Goal: Check status: Check status

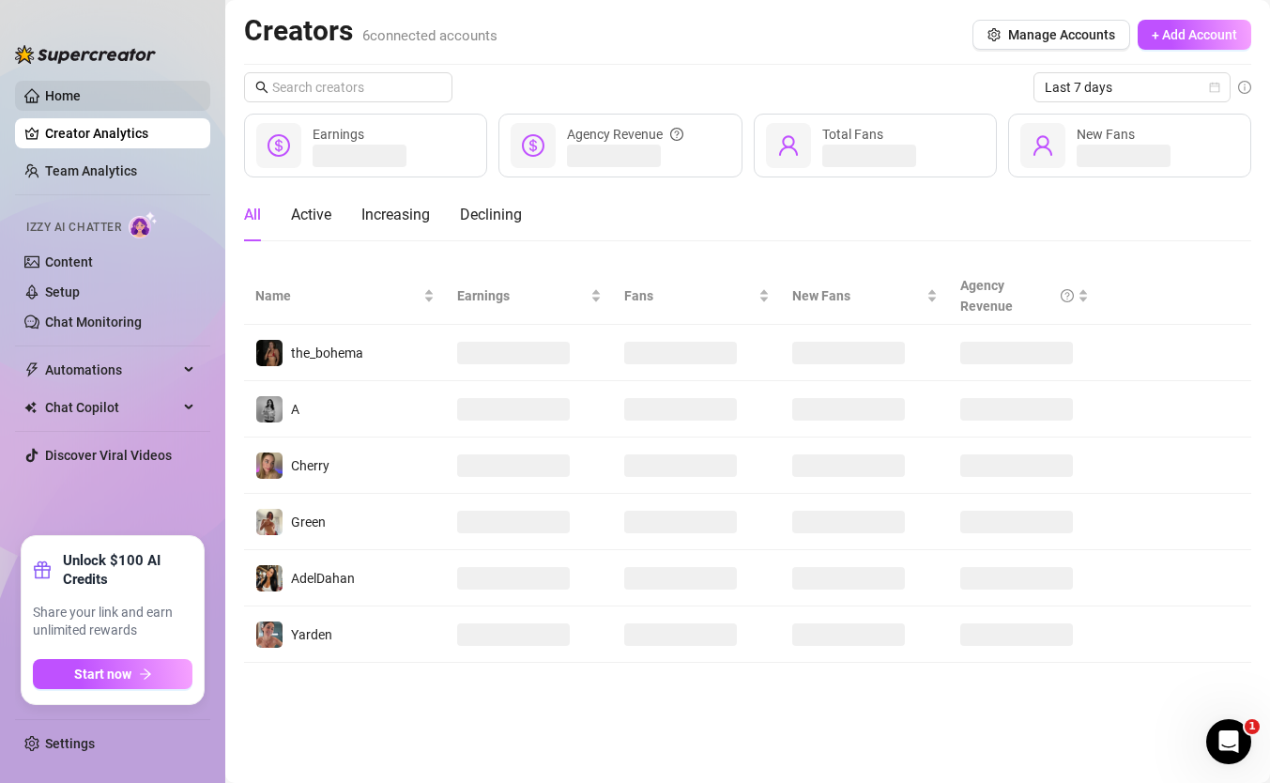
click at [80, 91] on link "Home" at bounding box center [63, 95] width 36 height 15
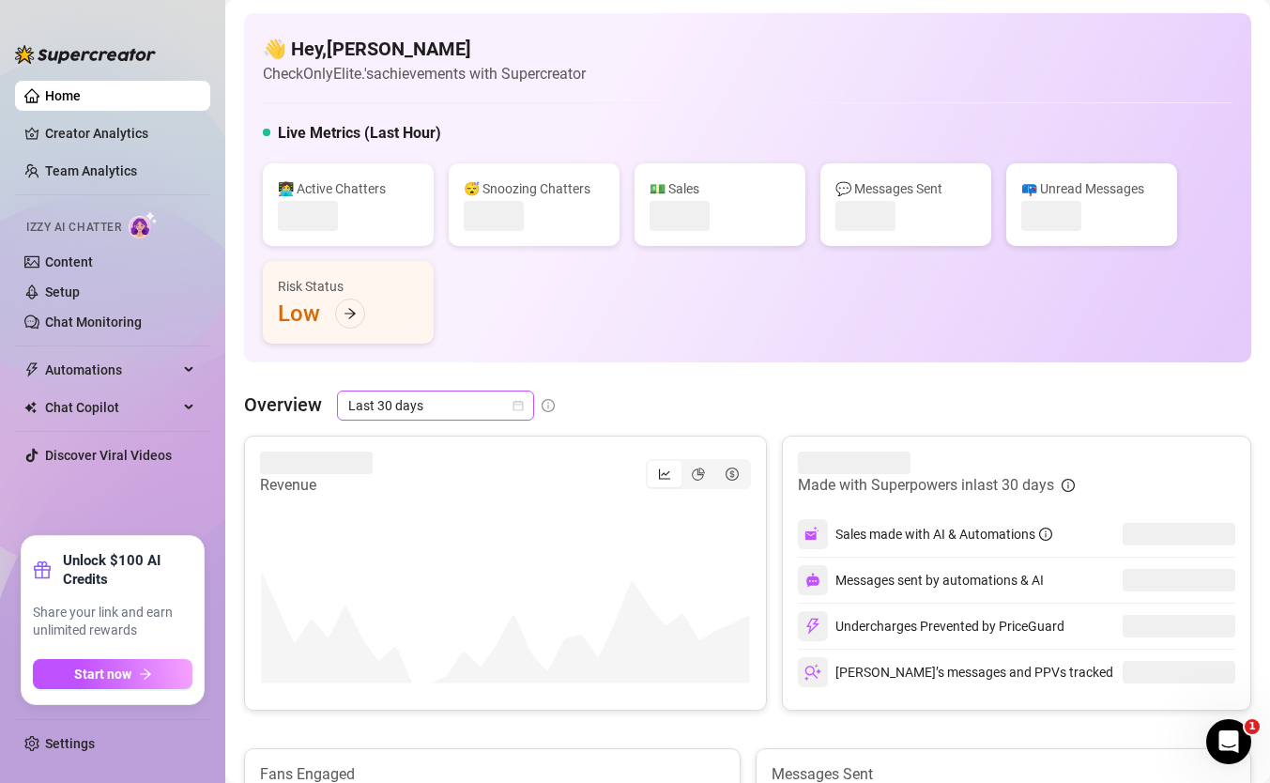
click at [386, 405] on span "Last 30 days" at bounding box center [435, 406] width 175 height 28
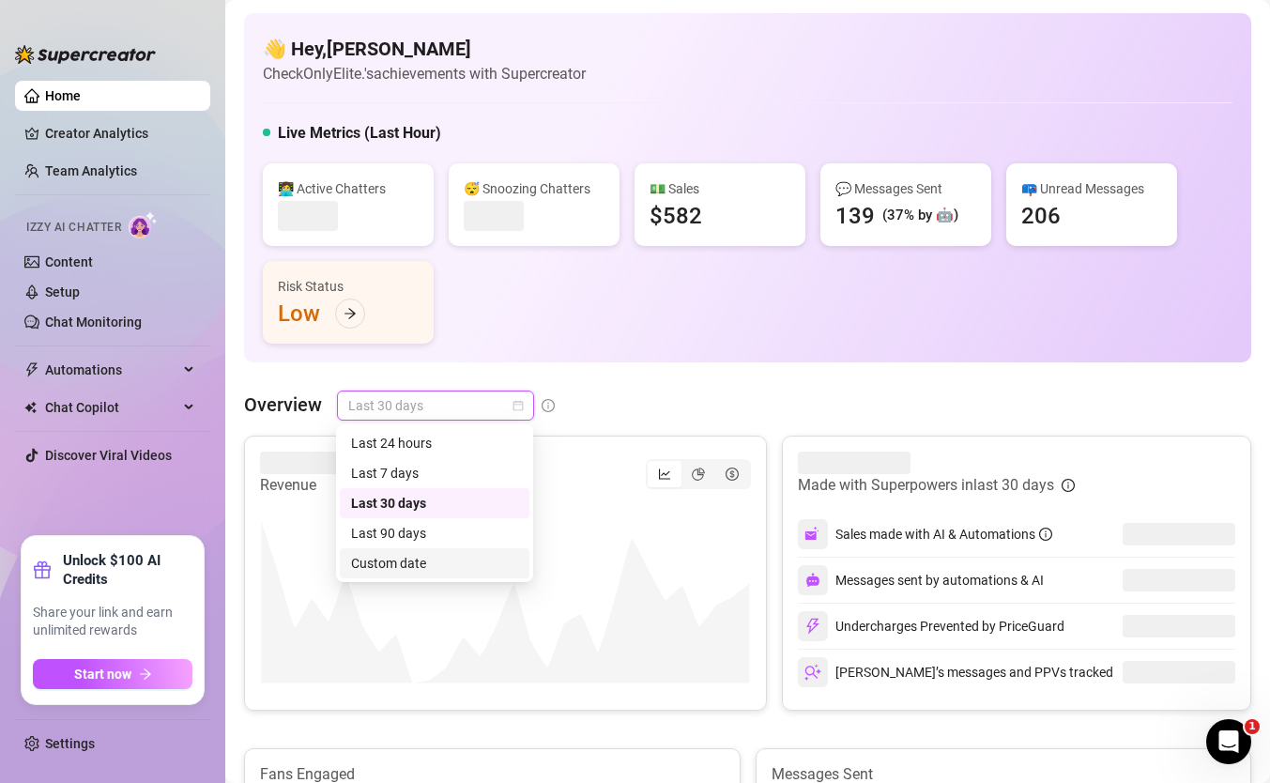
click at [432, 564] on div "Custom date" at bounding box center [434, 563] width 167 height 21
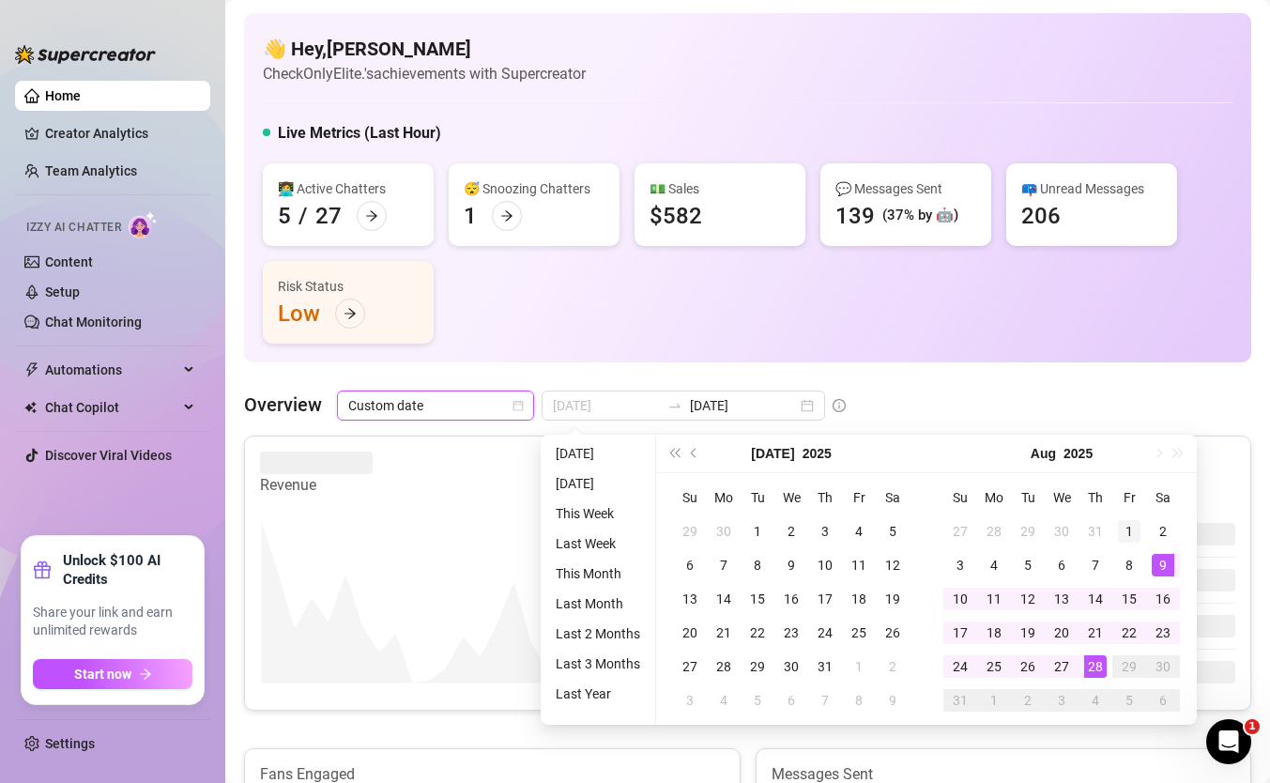
type input "2025-08-01"
click at [1134, 527] on div "1" at bounding box center [1129, 531] width 23 height 23
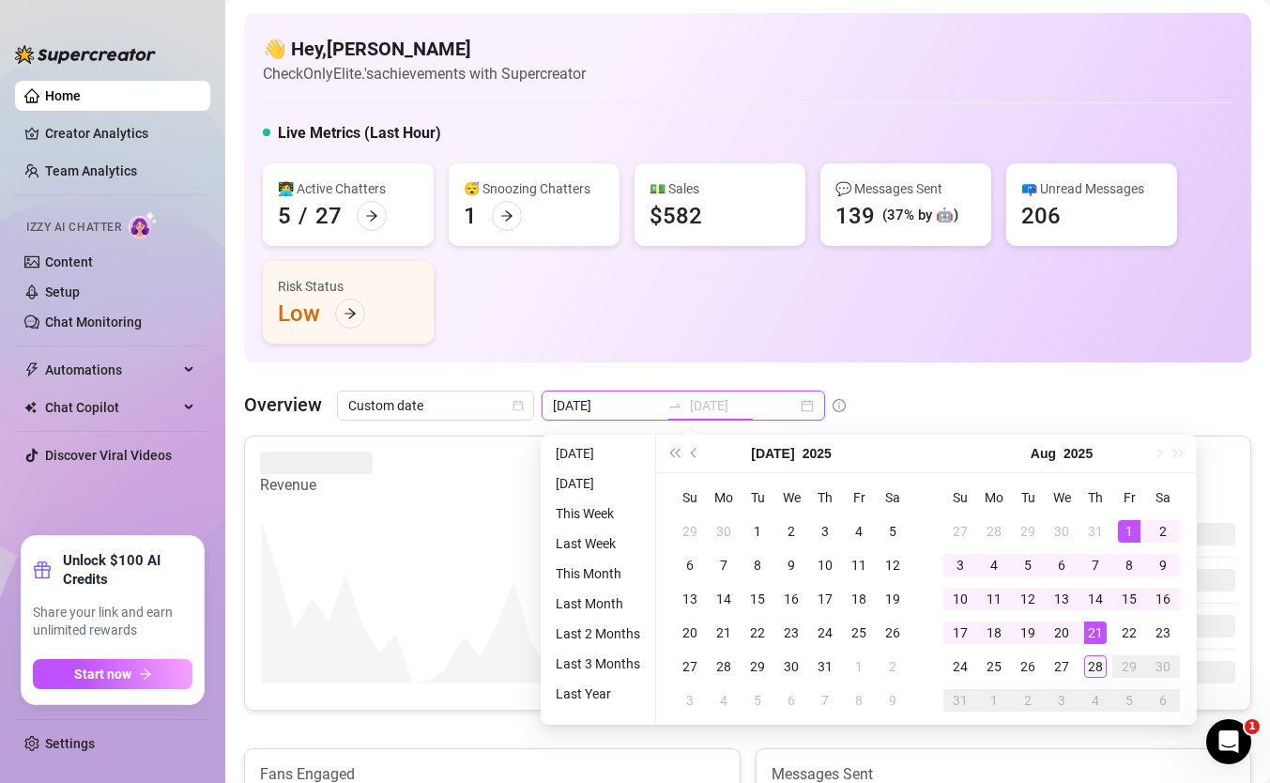
type input "2025-08-28"
click at [1091, 661] on div "28" at bounding box center [1096, 666] width 23 height 23
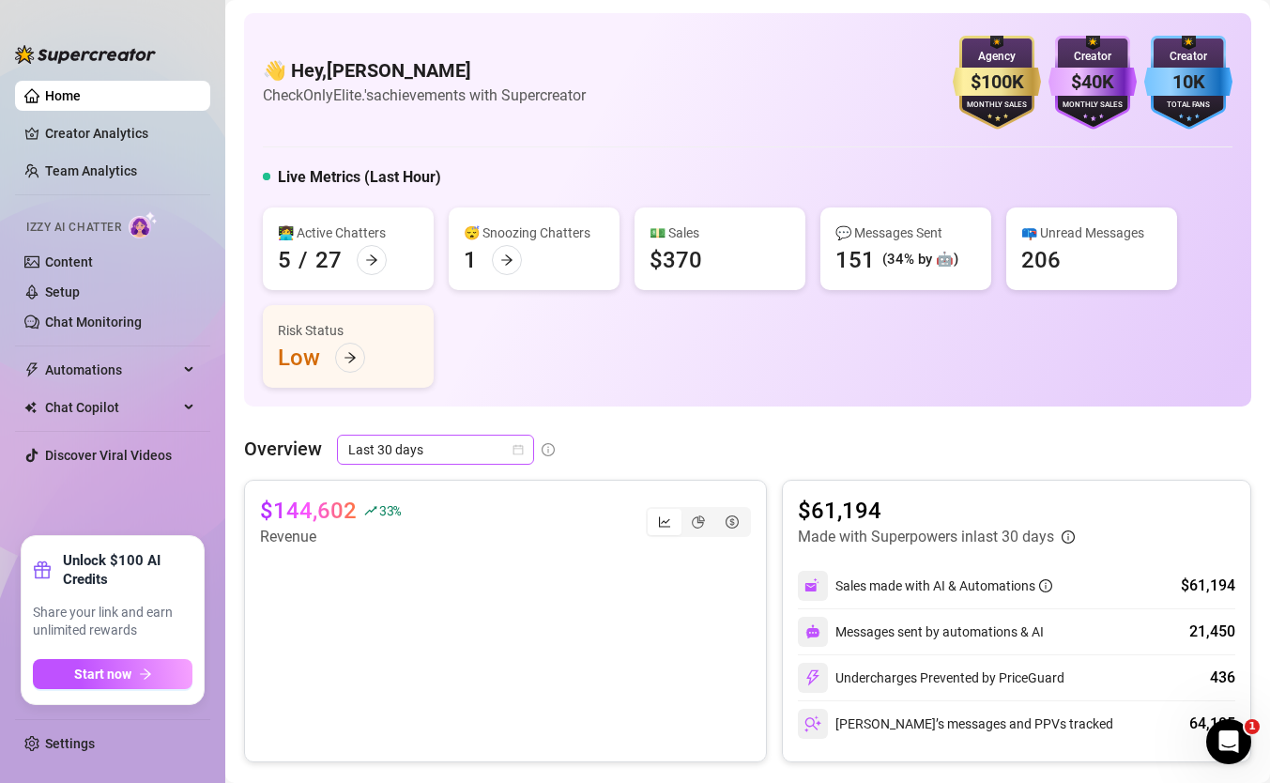
click at [441, 459] on span "Last 30 days" at bounding box center [435, 450] width 175 height 28
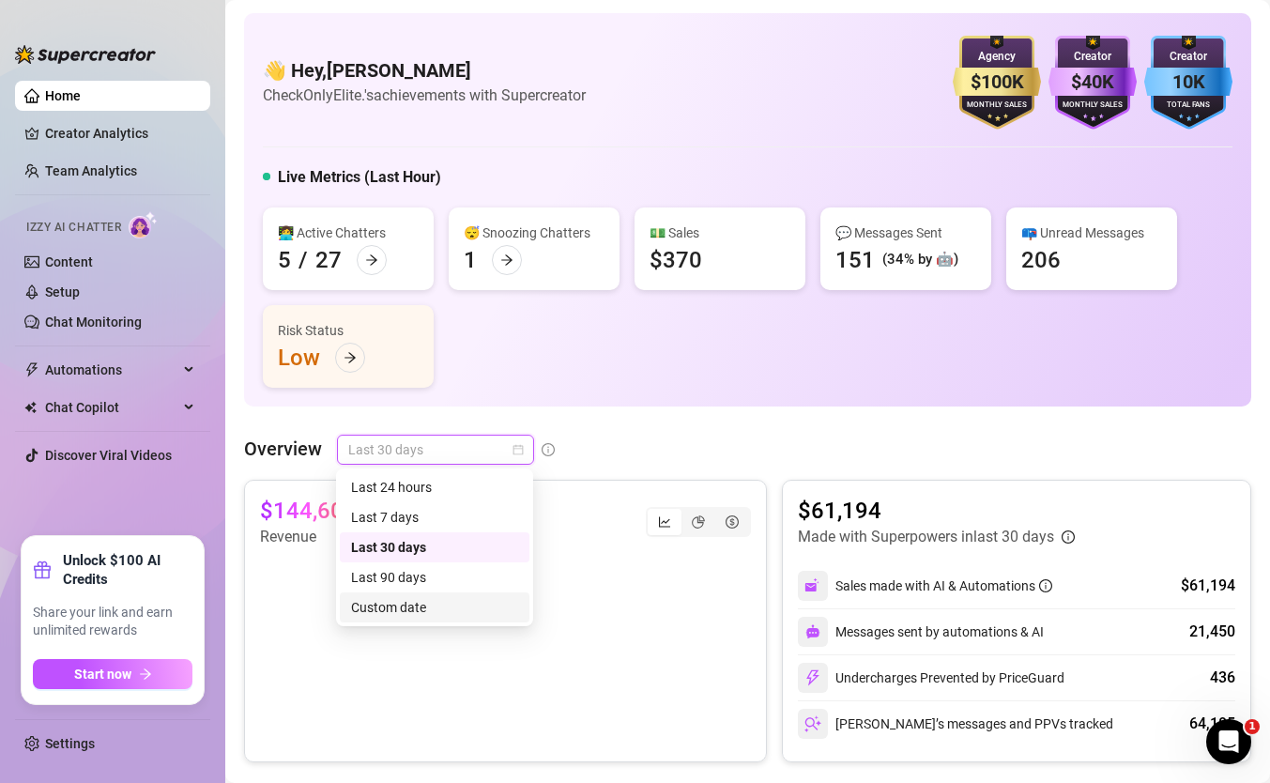
click at [447, 601] on div "Custom date" at bounding box center [434, 607] width 167 height 21
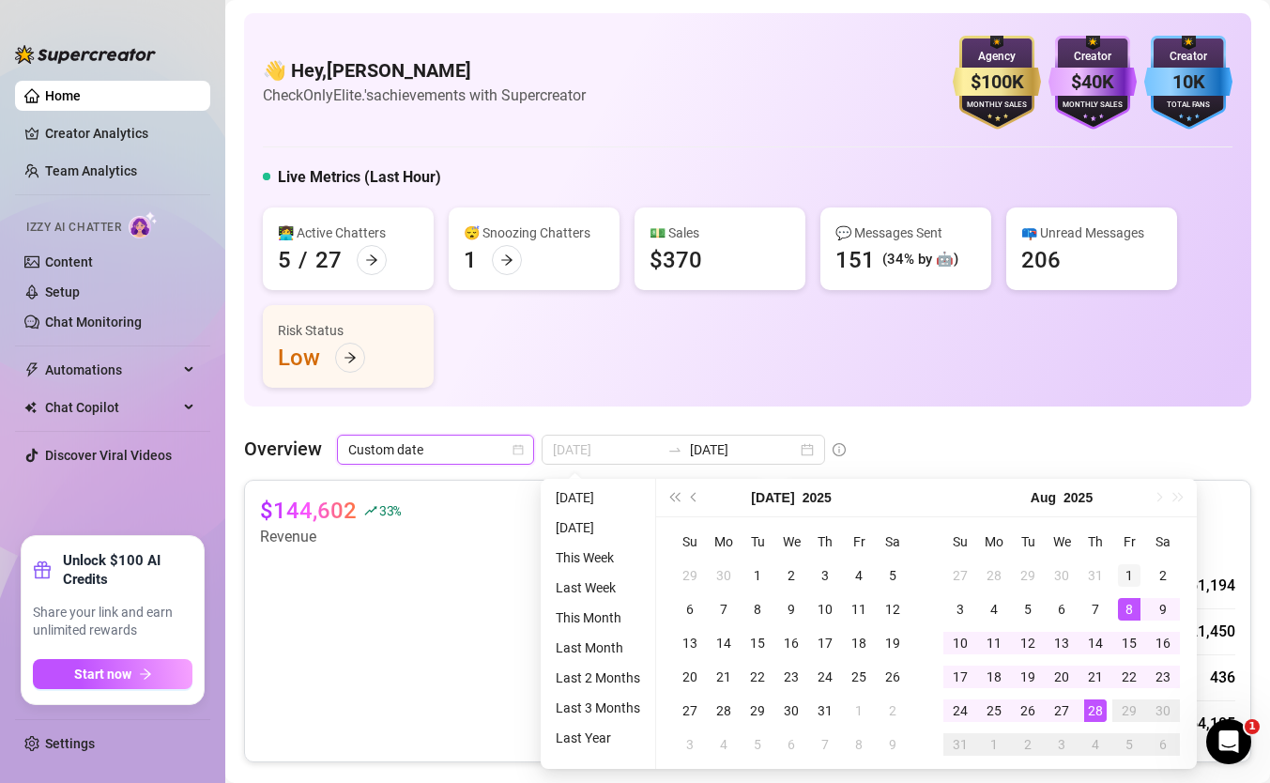
type input "[DATE]"
click at [1128, 582] on div "1" at bounding box center [1129, 575] width 23 height 23
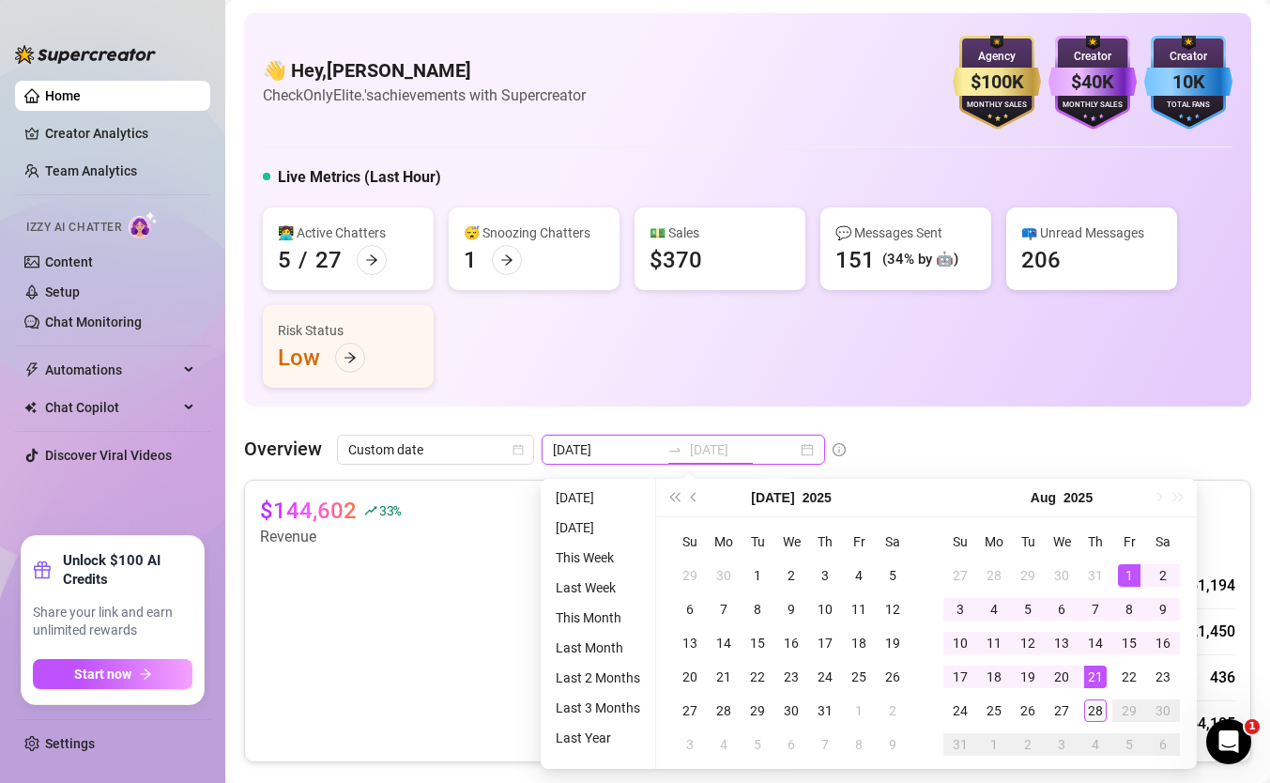
type input "[DATE]"
click at [1085, 707] on div "28" at bounding box center [1096, 711] width 23 height 23
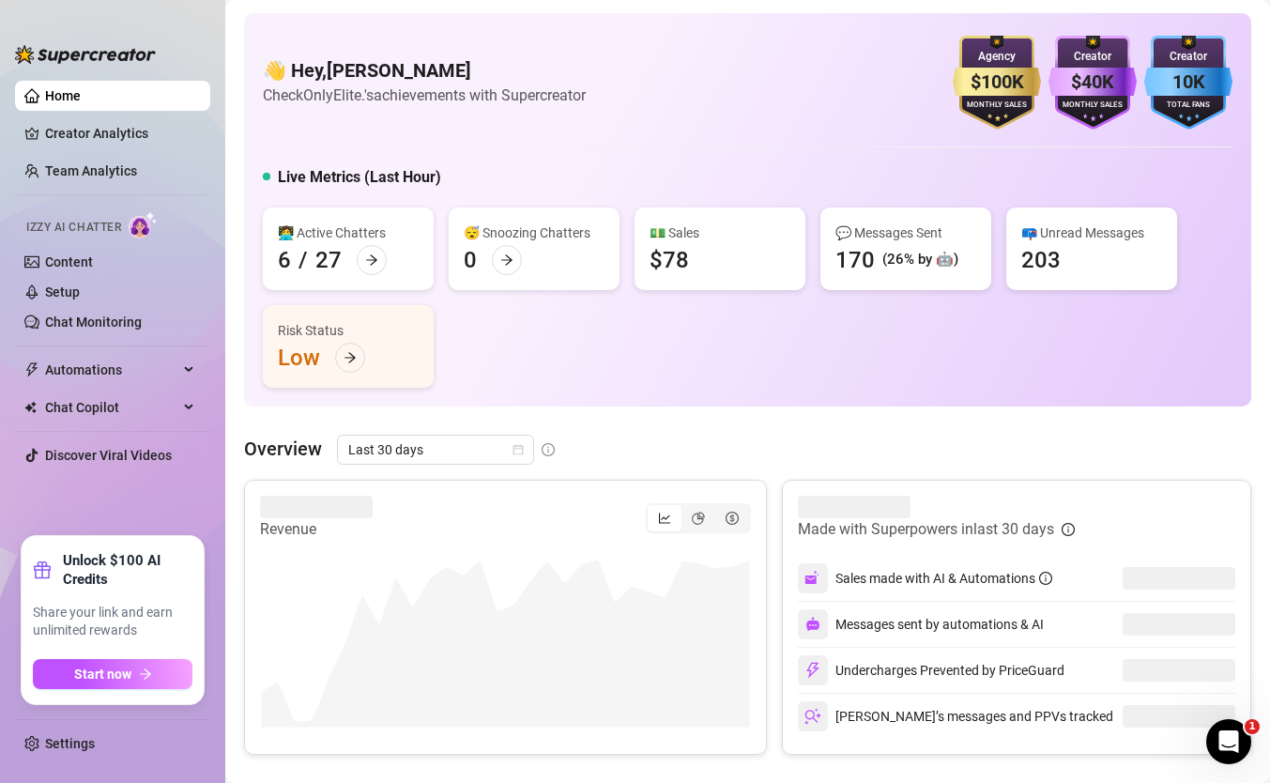
click at [461, 441] on span "Last 30 days" at bounding box center [435, 450] width 175 height 28
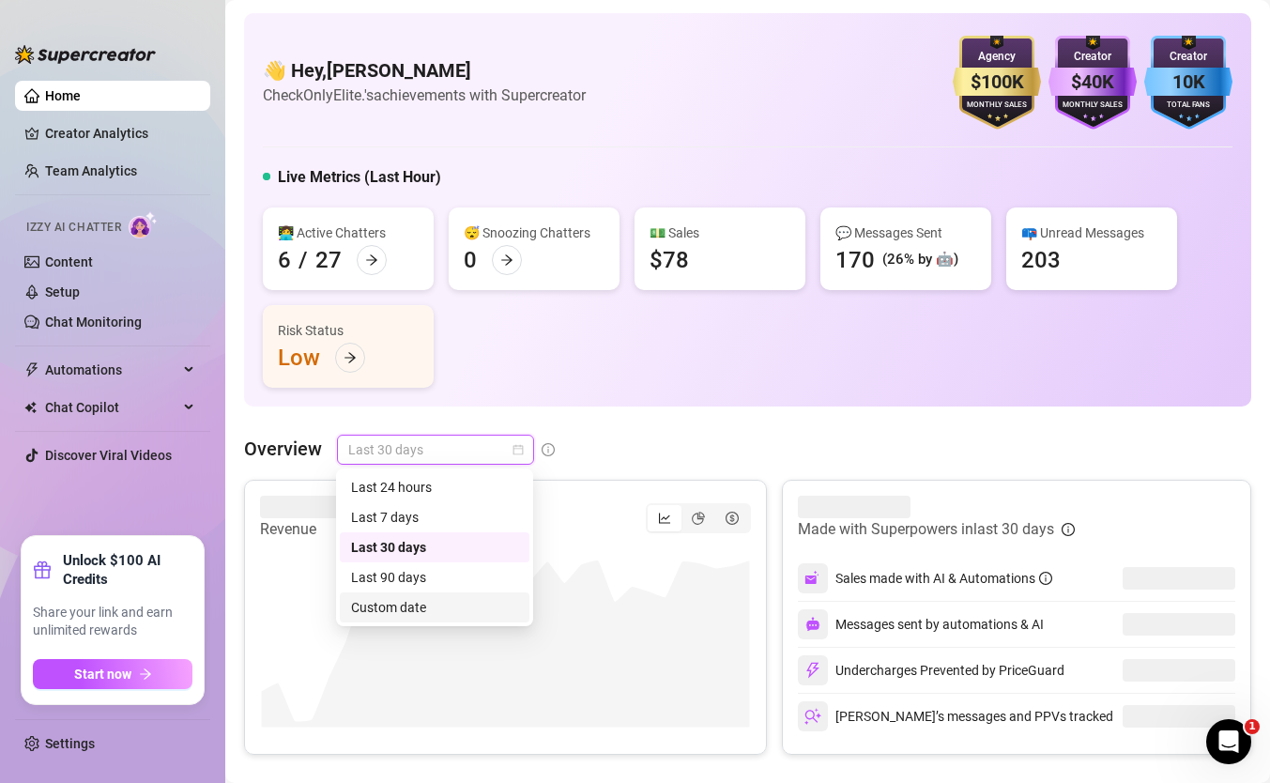
click at [474, 608] on div "Custom date" at bounding box center [434, 607] width 167 height 21
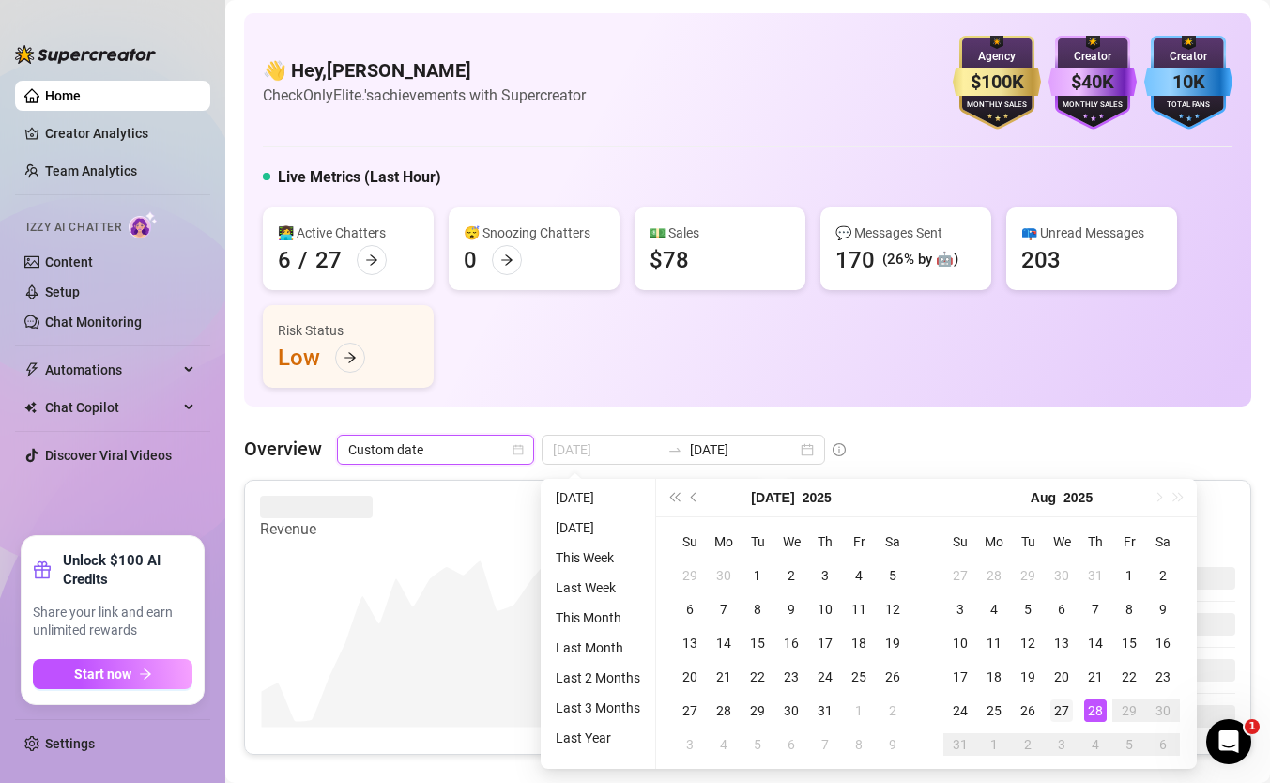
type input "2025-08-27"
click at [1069, 705] on div "27" at bounding box center [1062, 711] width 23 height 23
click at [1093, 708] on div "28" at bounding box center [1096, 711] width 23 height 23
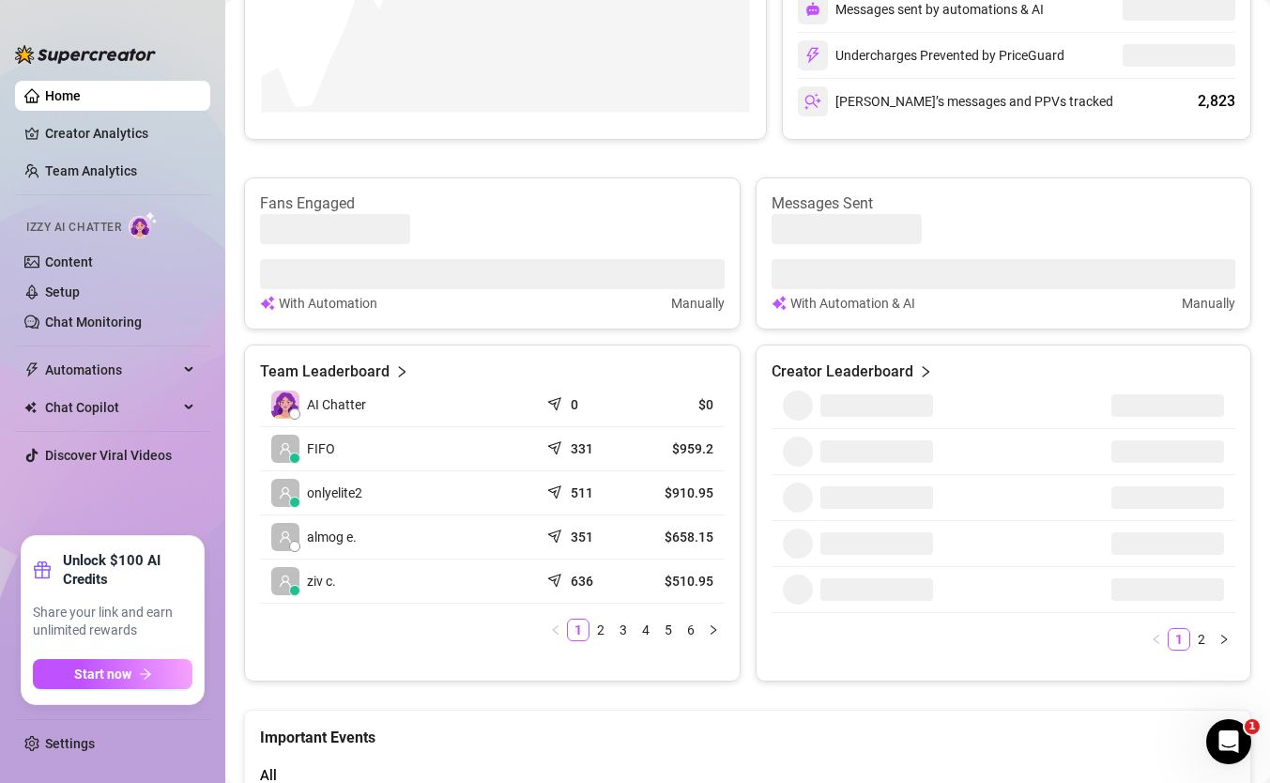
scroll to position [616, 0]
click at [668, 495] on article "$910.95" at bounding box center [678, 492] width 70 height 19
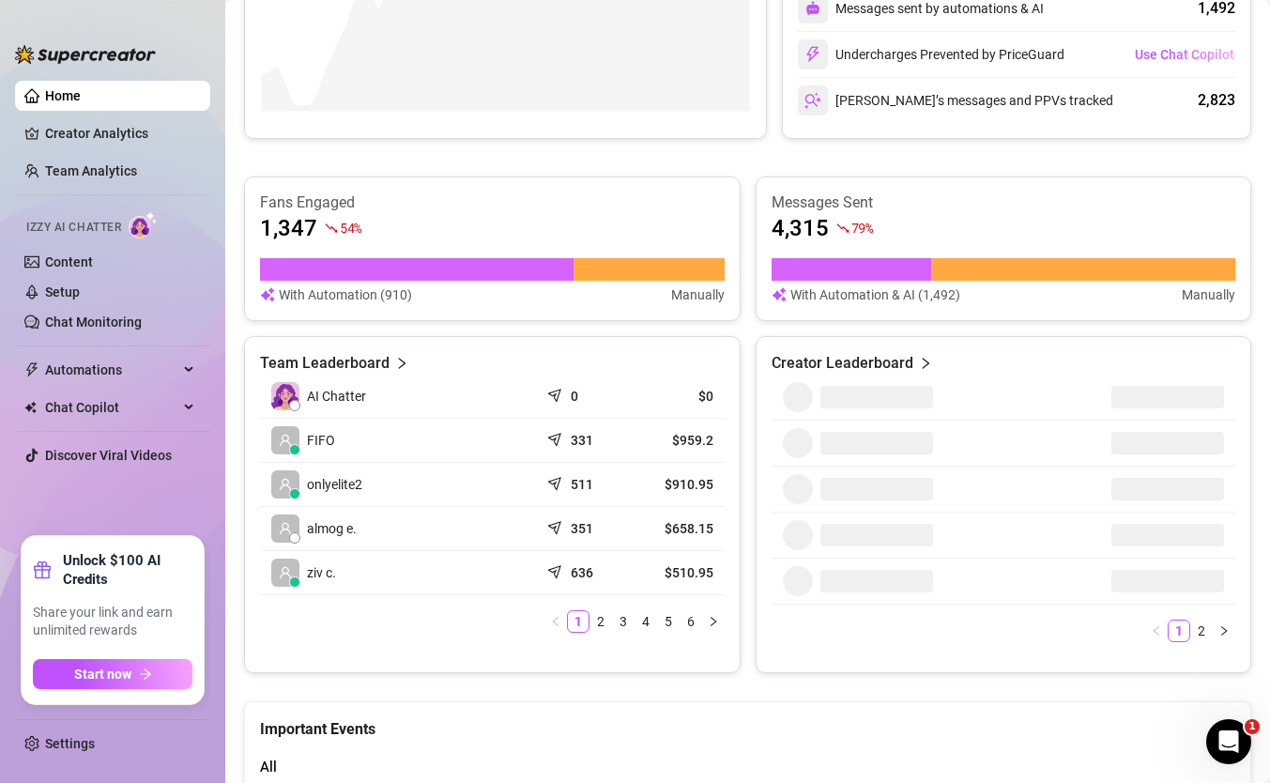
click at [671, 492] on article "$910.95" at bounding box center [678, 484] width 70 height 19
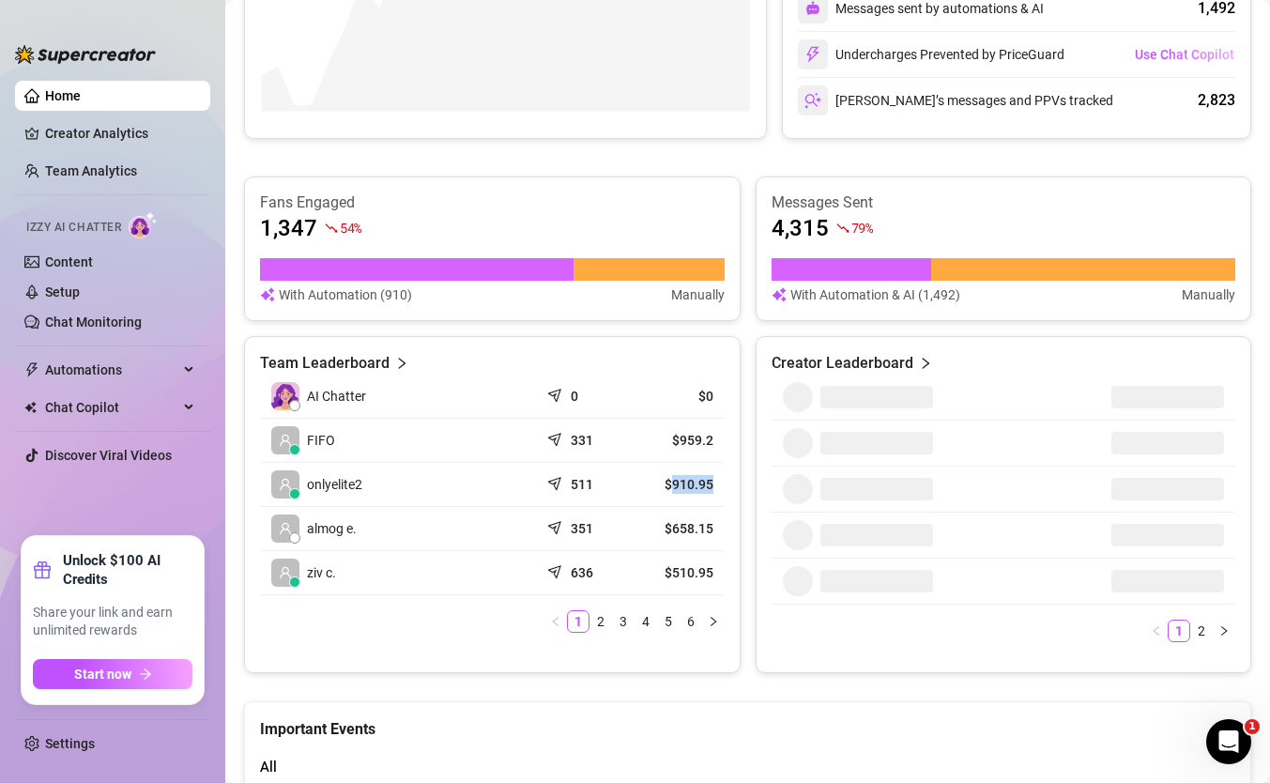
click at [671, 492] on article "$910.95" at bounding box center [678, 484] width 70 height 19
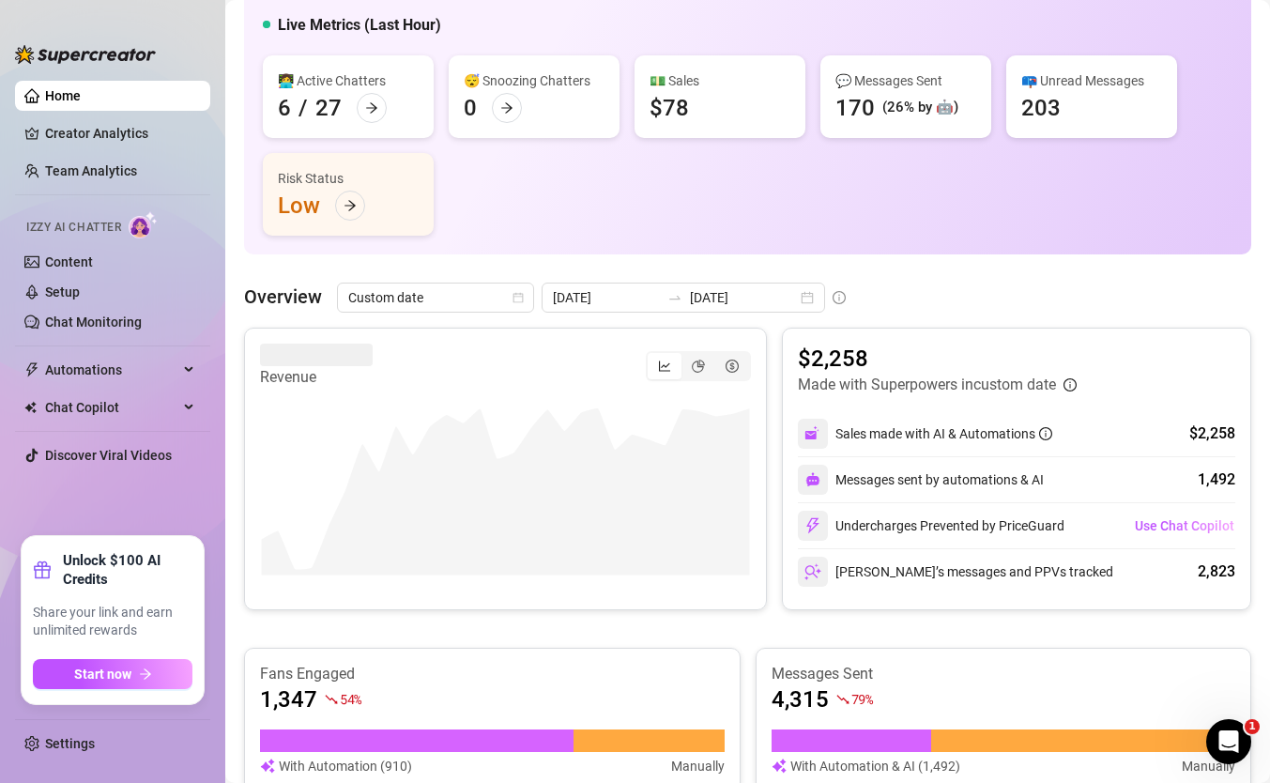
scroll to position [0, 0]
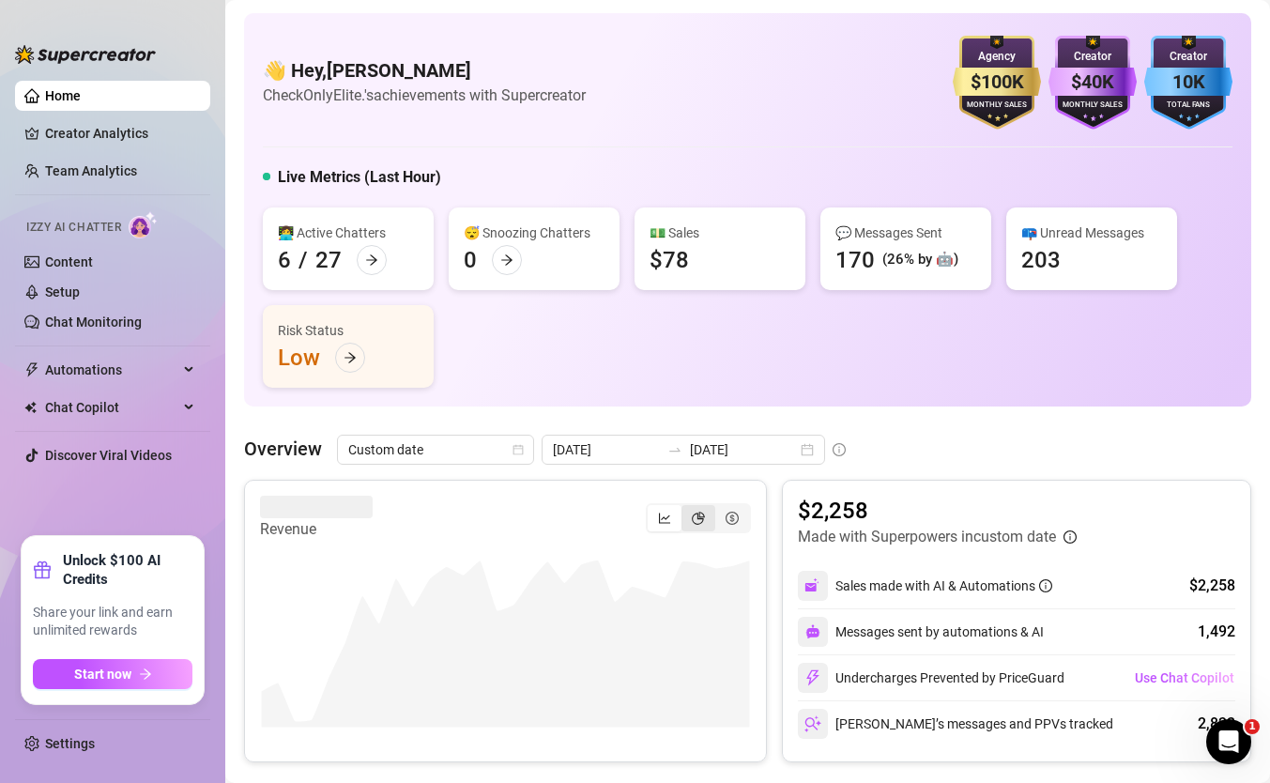
click at [696, 514] on icon "pie-chart" at bounding box center [698, 518] width 13 height 13
click at [686, 508] on input "segmented control" at bounding box center [686, 508] width 0 height 0
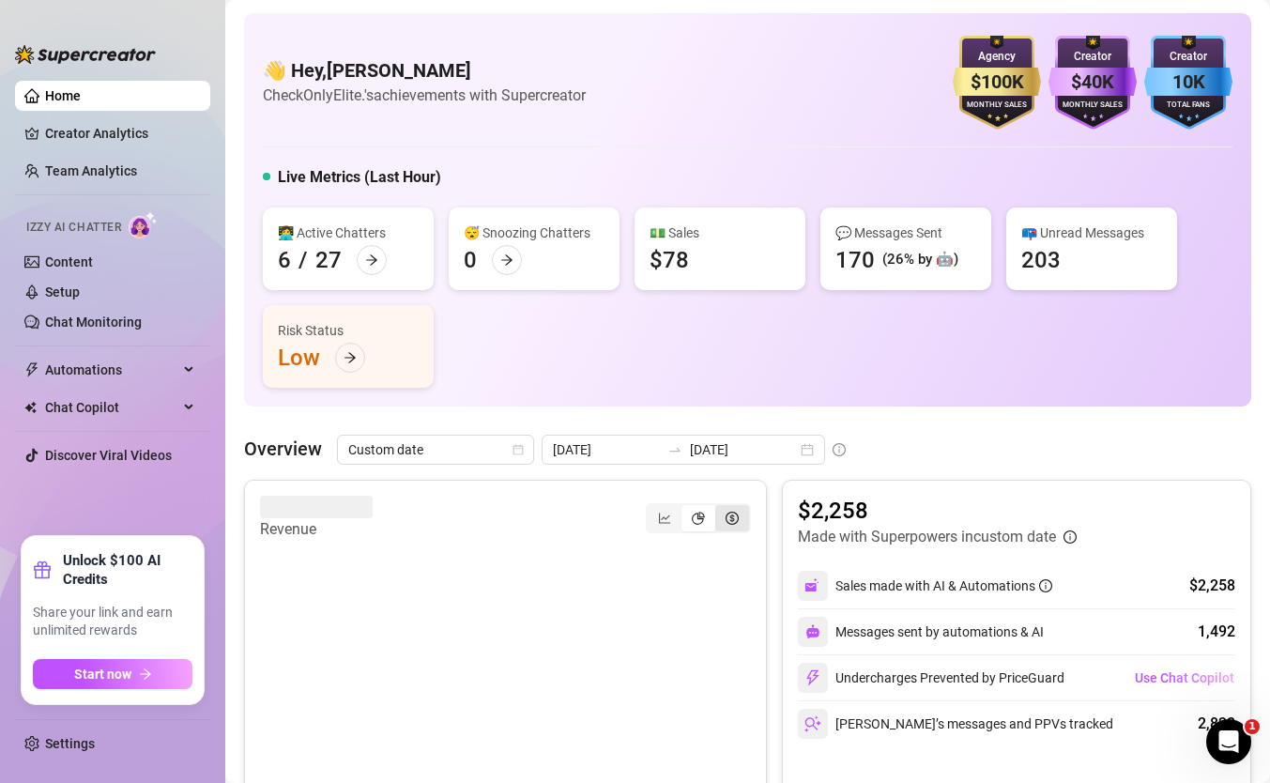
click at [731, 529] on div "segmented control" at bounding box center [733, 518] width 34 height 26
click at [720, 508] on input "segmented control" at bounding box center [720, 508] width 0 height 0
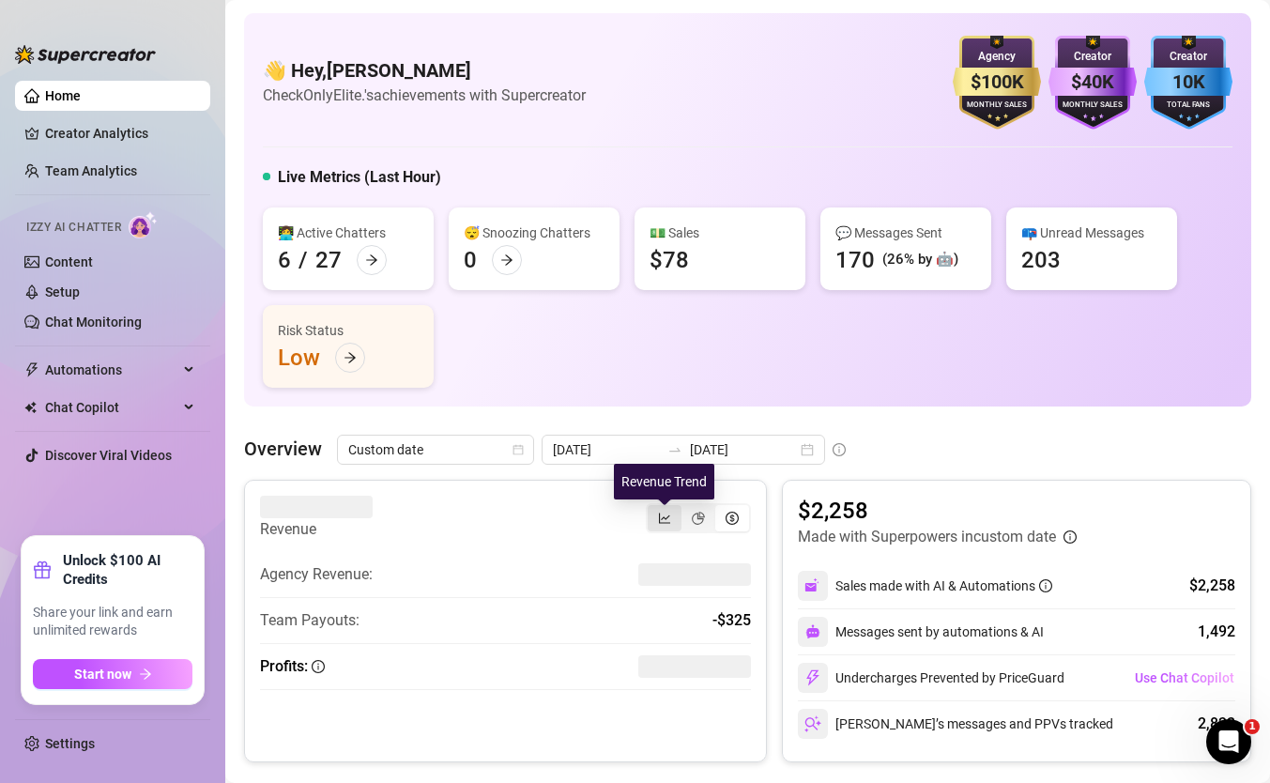
click at [669, 517] on icon "line-chart" at bounding box center [664, 518] width 13 height 13
click at [653, 508] on input "segmented control" at bounding box center [653, 508] width 0 height 0
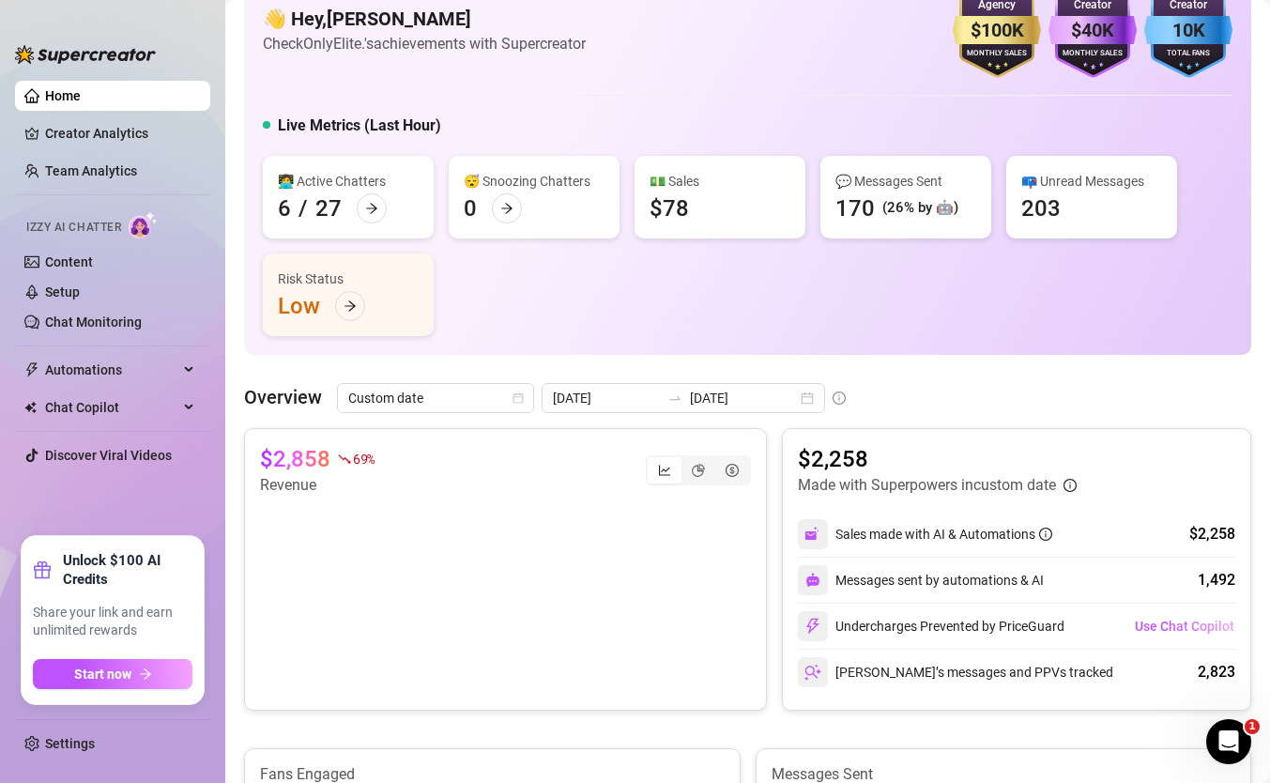
scroll to position [42, 0]
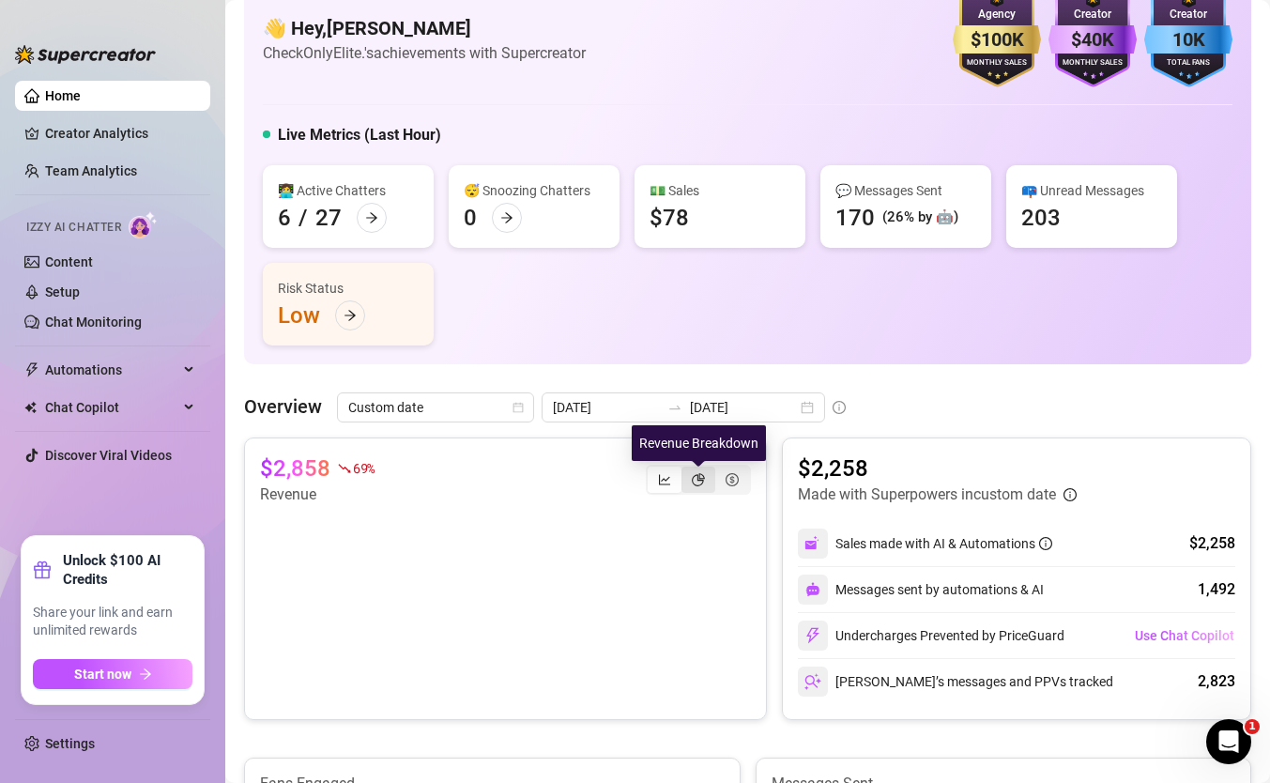
click at [698, 473] on icon "pie-chart" at bounding box center [698, 479] width 13 height 13
click at [686, 469] on input "segmented control" at bounding box center [686, 469] width 0 height 0
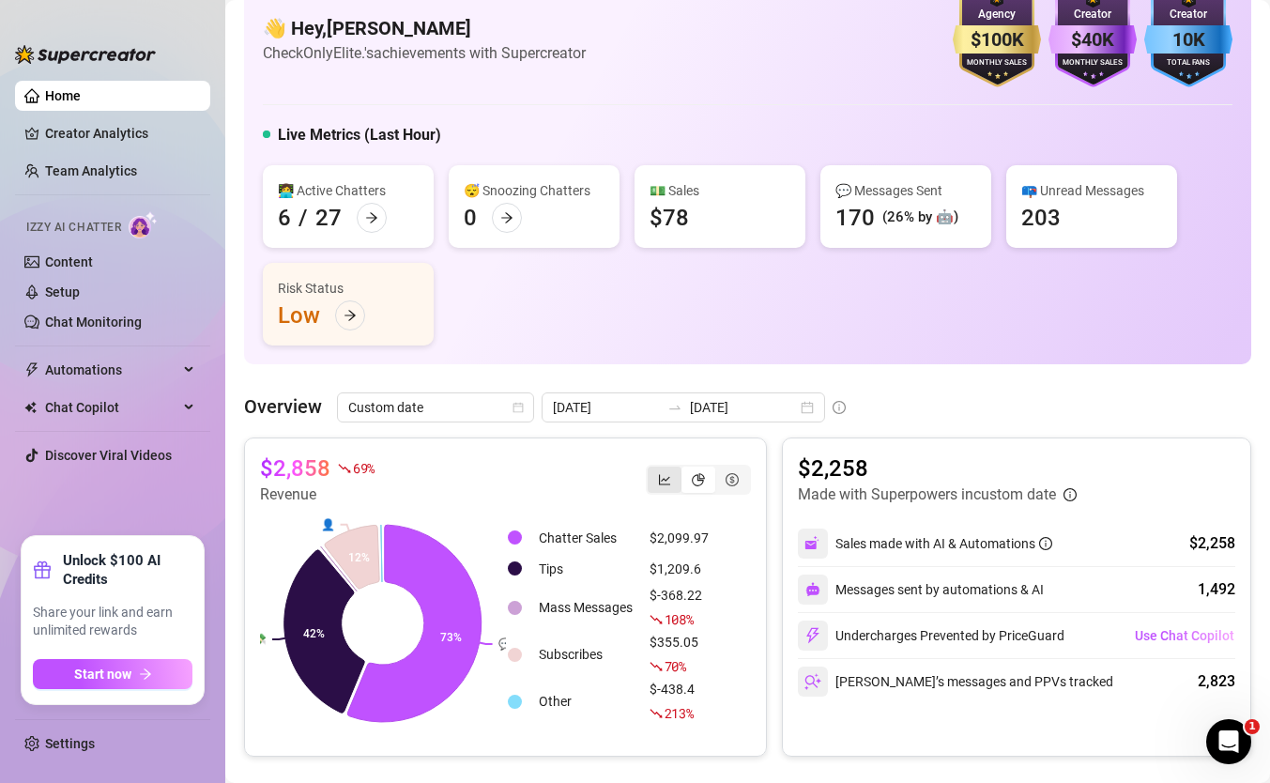
click at [680, 472] on div "segmented control" at bounding box center [665, 480] width 34 height 26
click at [653, 469] on input "segmented control" at bounding box center [653, 469] width 0 height 0
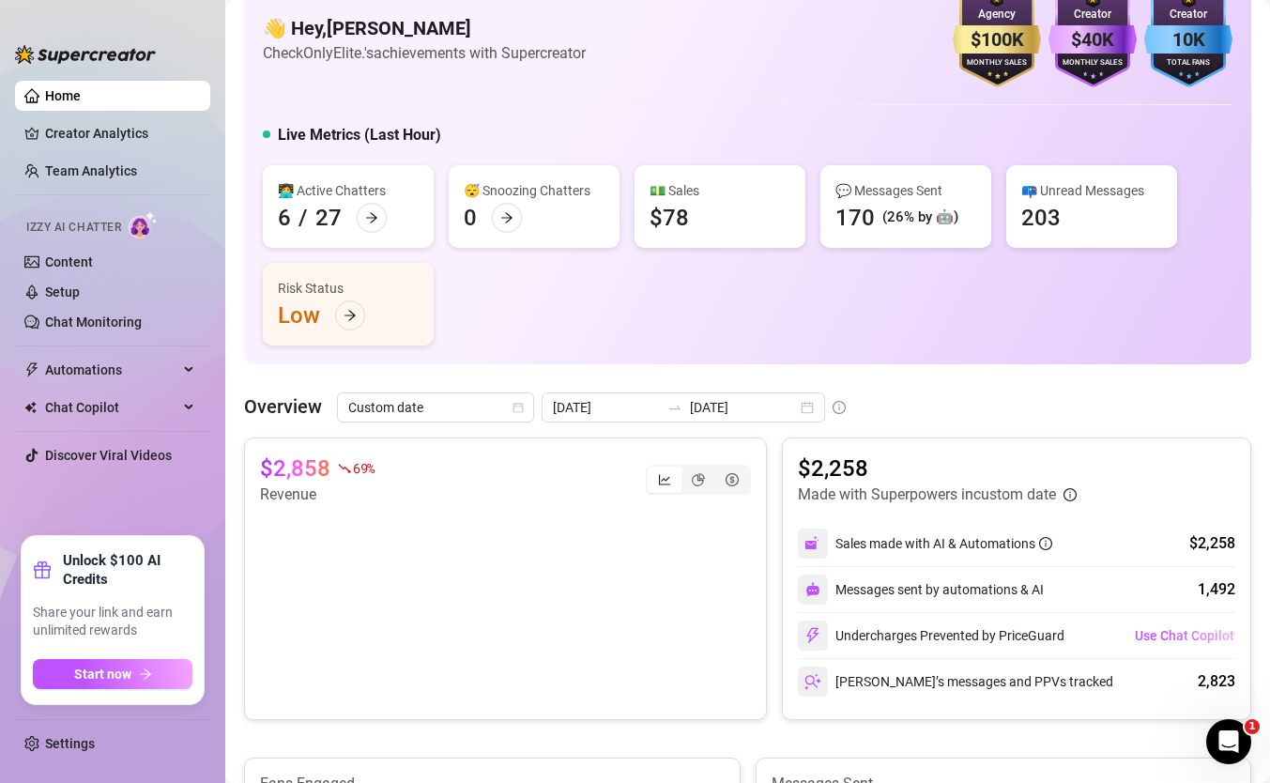
click at [555, 448] on div "$2,858 69 % Revenue" at bounding box center [505, 579] width 523 height 283
click at [616, 401] on input "2025-08-27" at bounding box center [606, 407] width 107 height 21
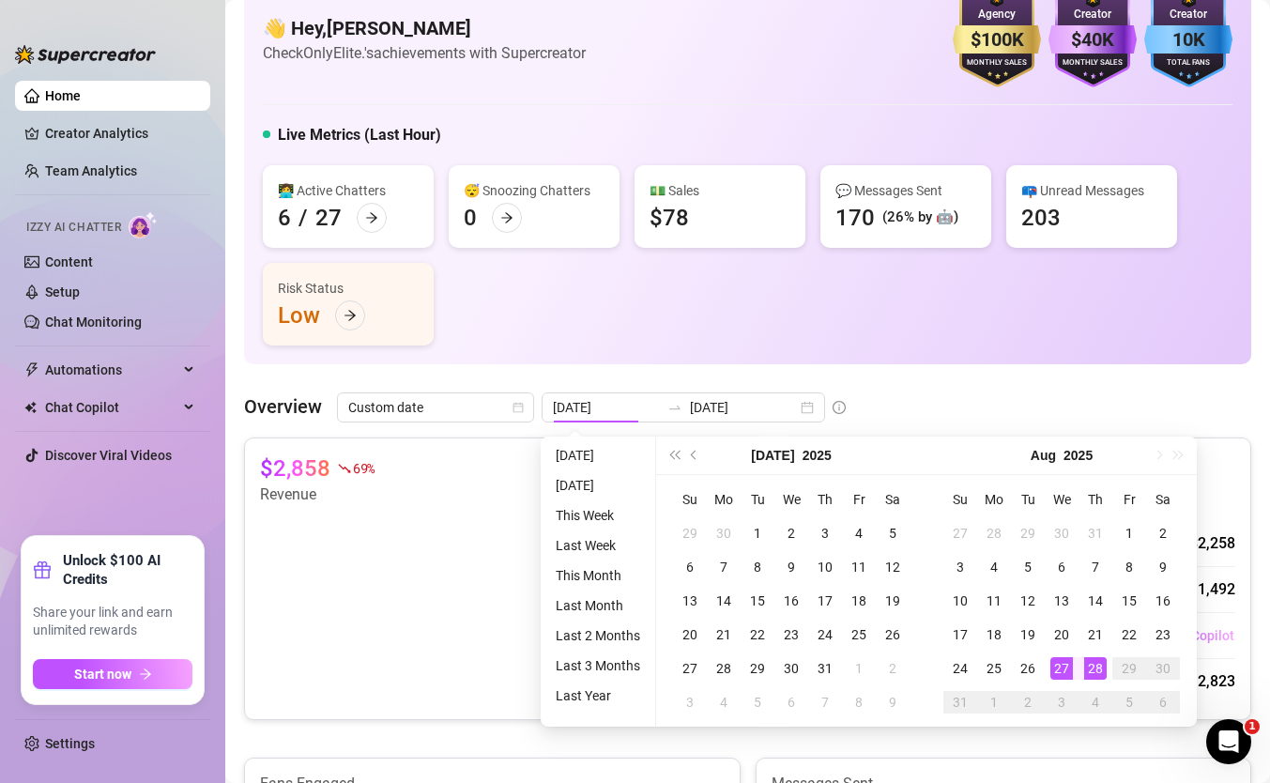
click at [609, 344] on div "👩‍💻 Active Chatters 6 / 27 😴 Snoozing Chatters 0 💵 Sales $78 💬 Messages Sent 17…" at bounding box center [748, 255] width 970 height 180
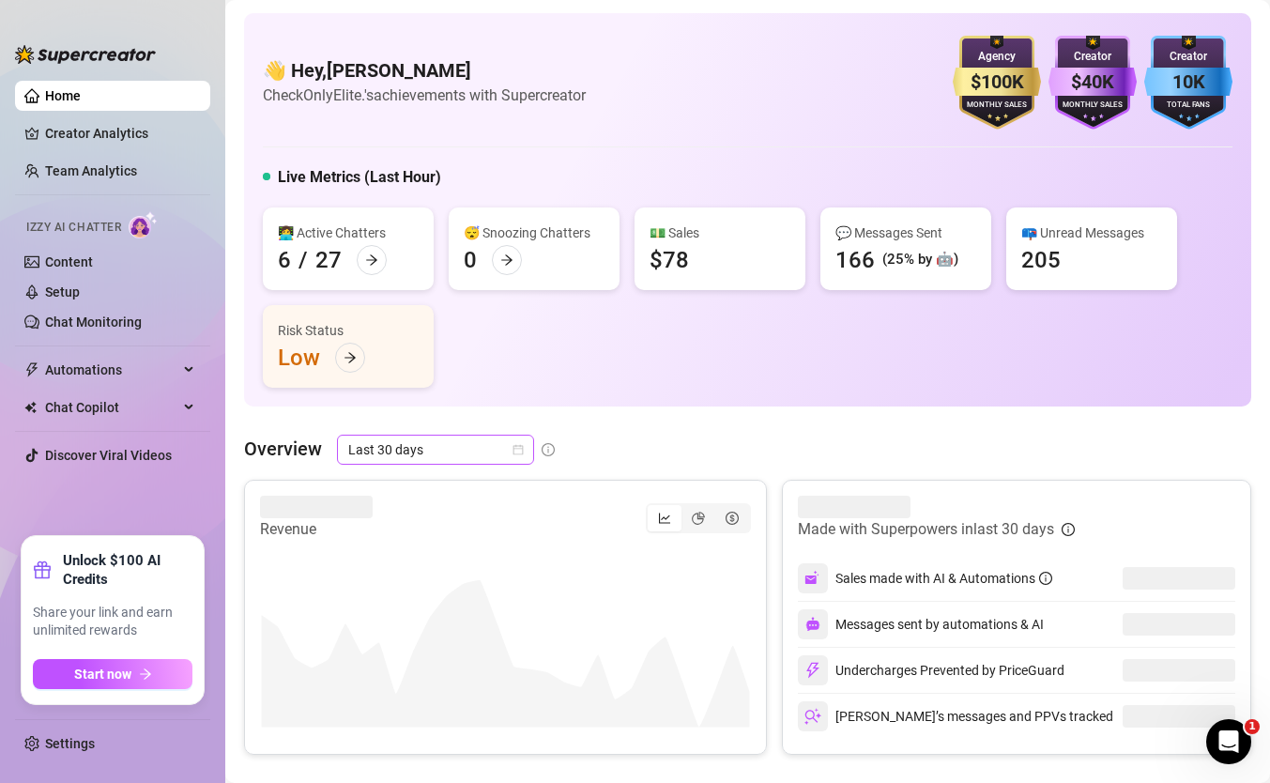
click at [477, 448] on span "Last 30 days" at bounding box center [435, 450] width 175 height 28
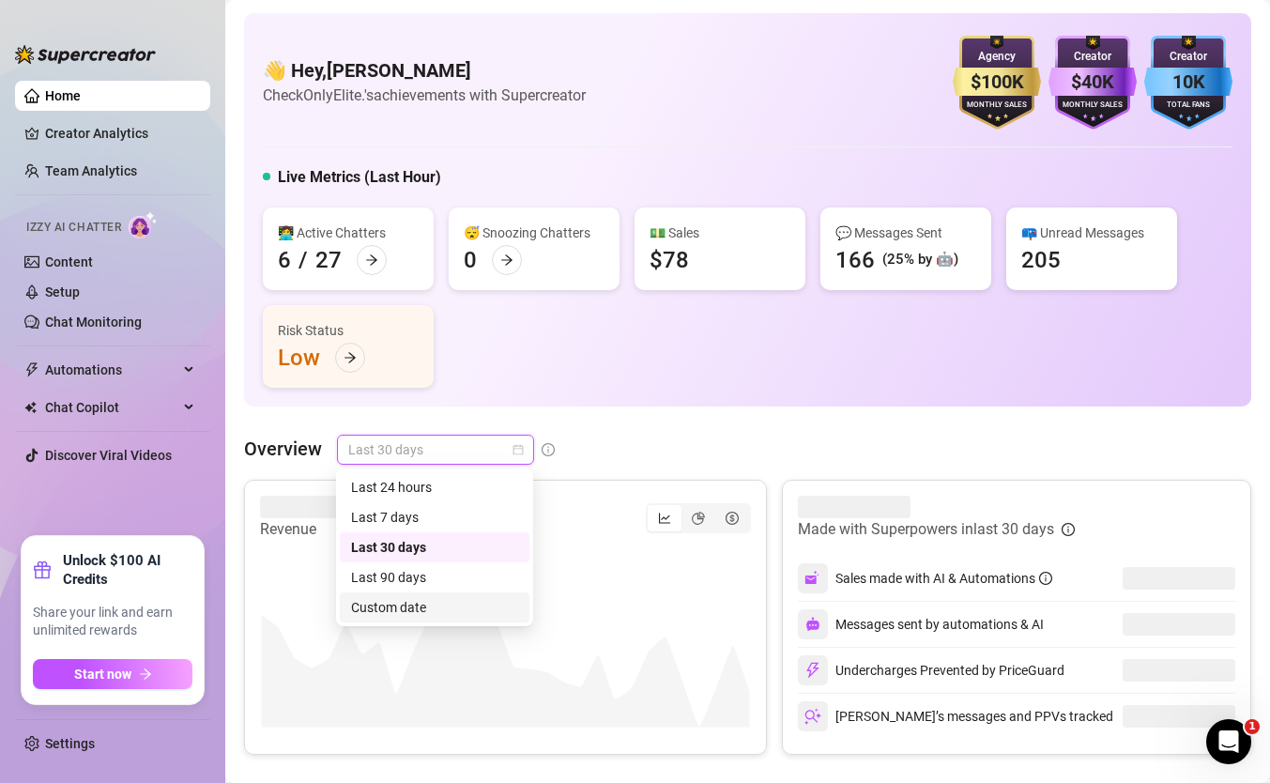
click at [432, 608] on div "Custom date" at bounding box center [434, 607] width 167 height 21
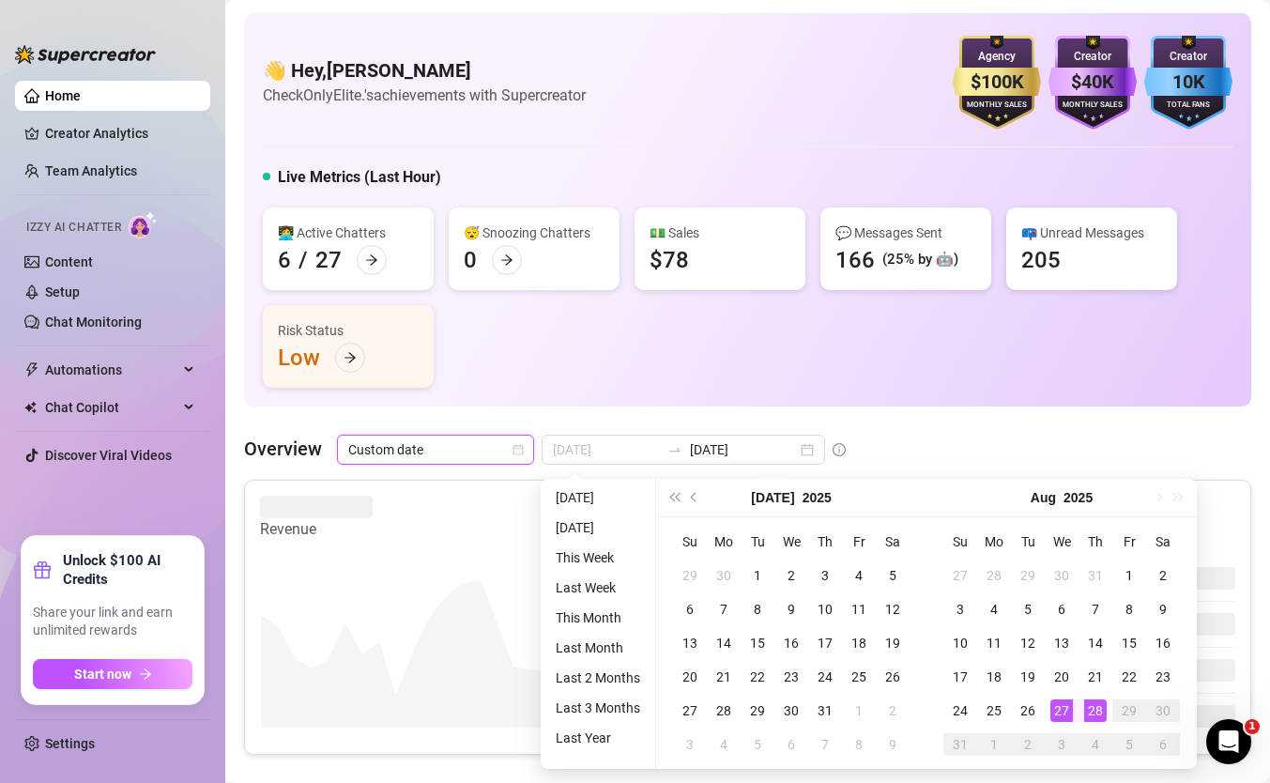
click at [1054, 703] on div "27" at bounding box center [1062, 711] width 23 height 23
click at [1099, 708] on div "28" at bounding box center [1096, 711] width 23 height 23
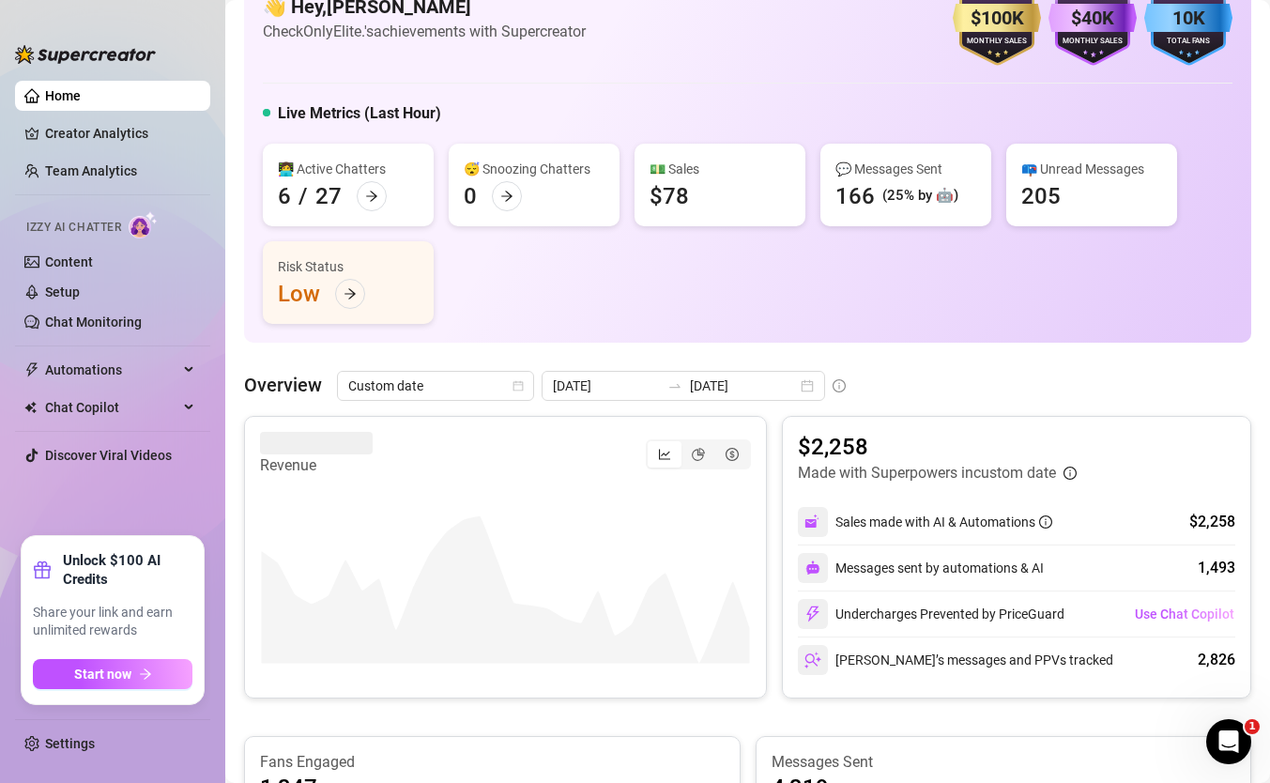
scroll to position [66, 0]
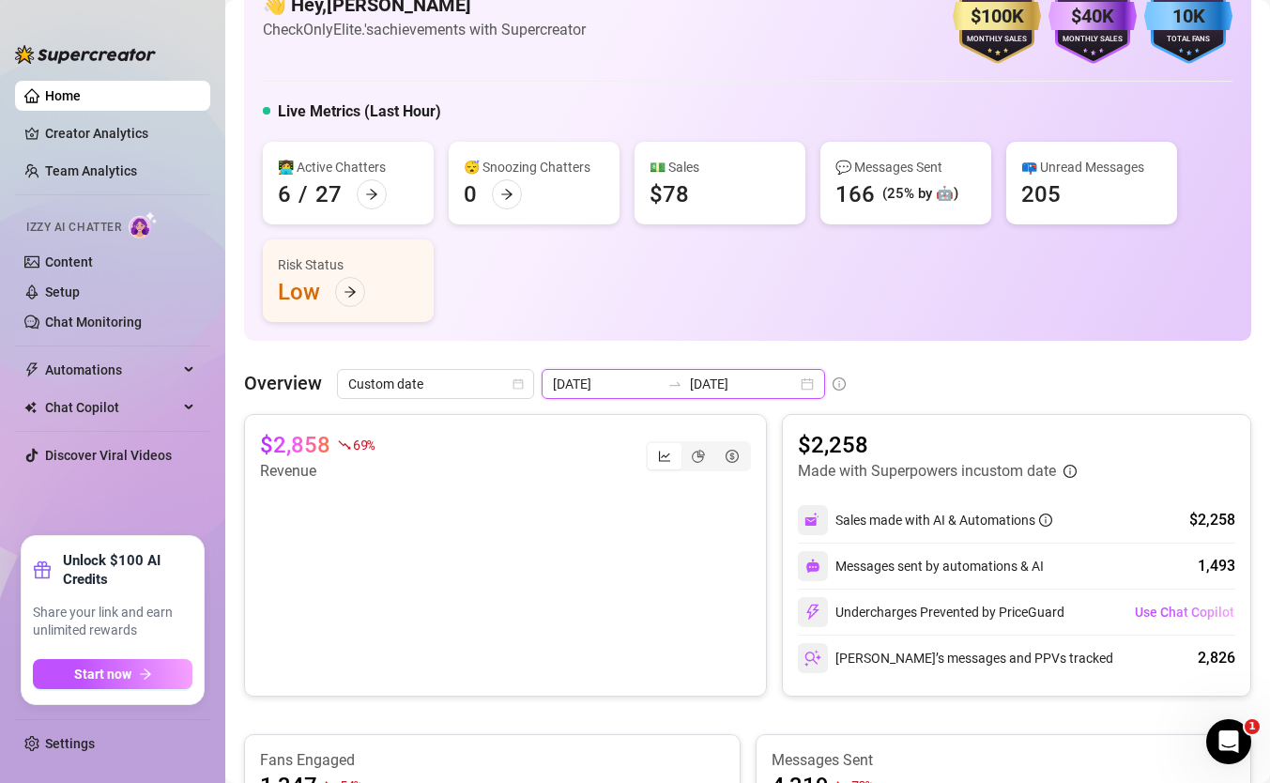
click at [622, 392] on input "2025-08-27" at bounding box center [606, 384] width 107 height 21
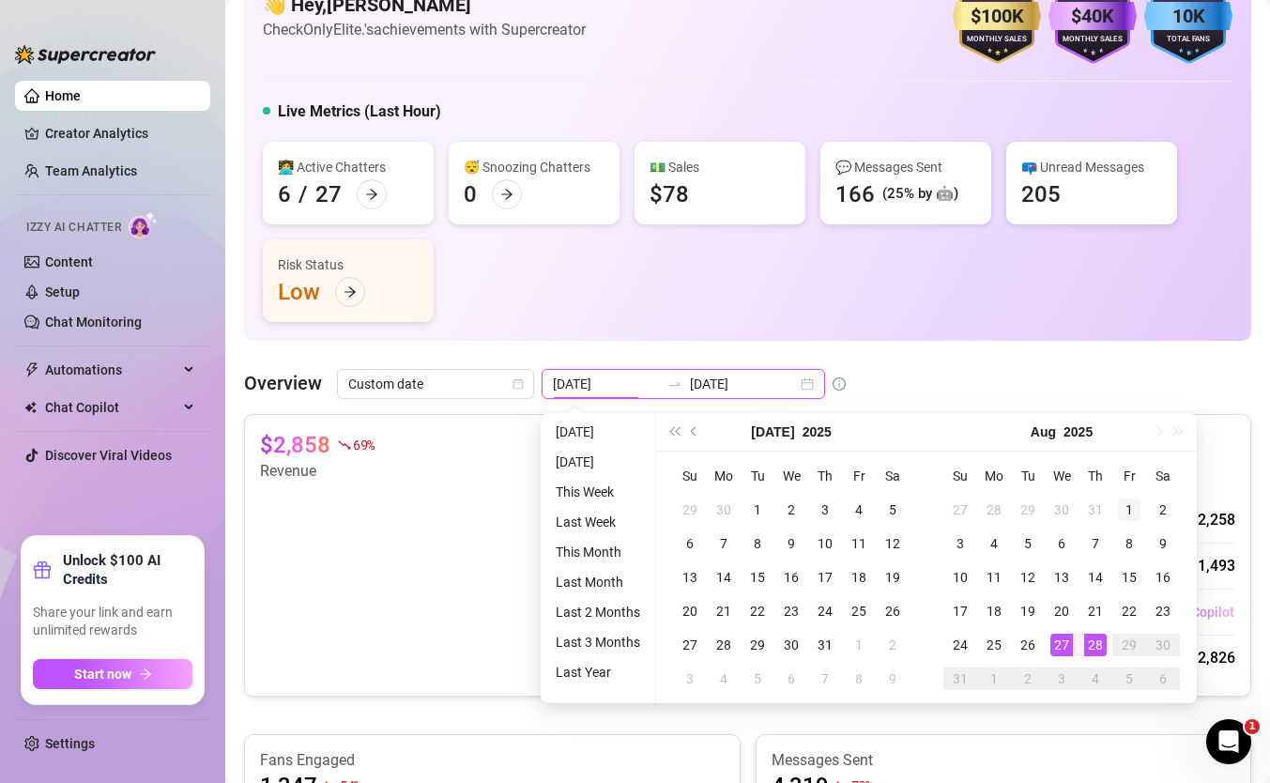
type input "2025-08-01"
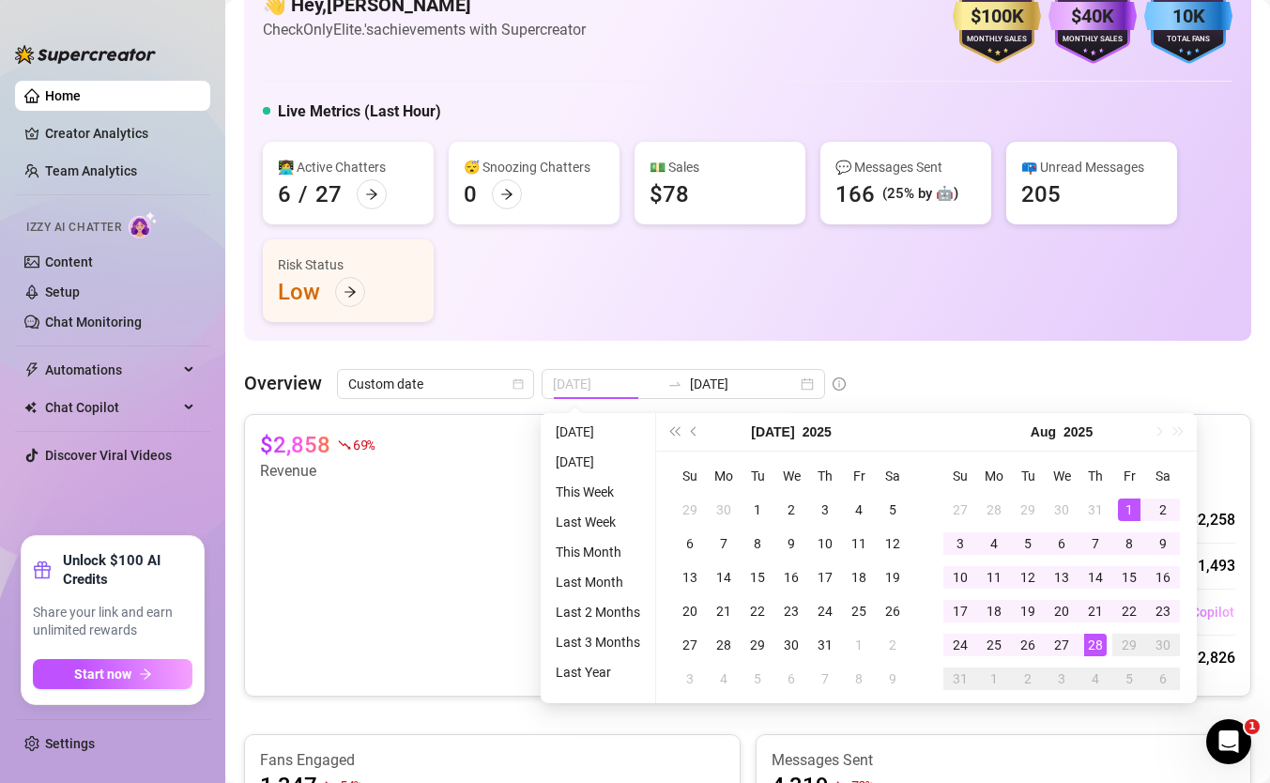
click at [1118, 504] on div "1" at bounding box center [1129, 510] width 23 height 23
type input "2025-08-28"
click at [1091, 643] on div "28" at bounding box center [1096, 645] width 23 height 23
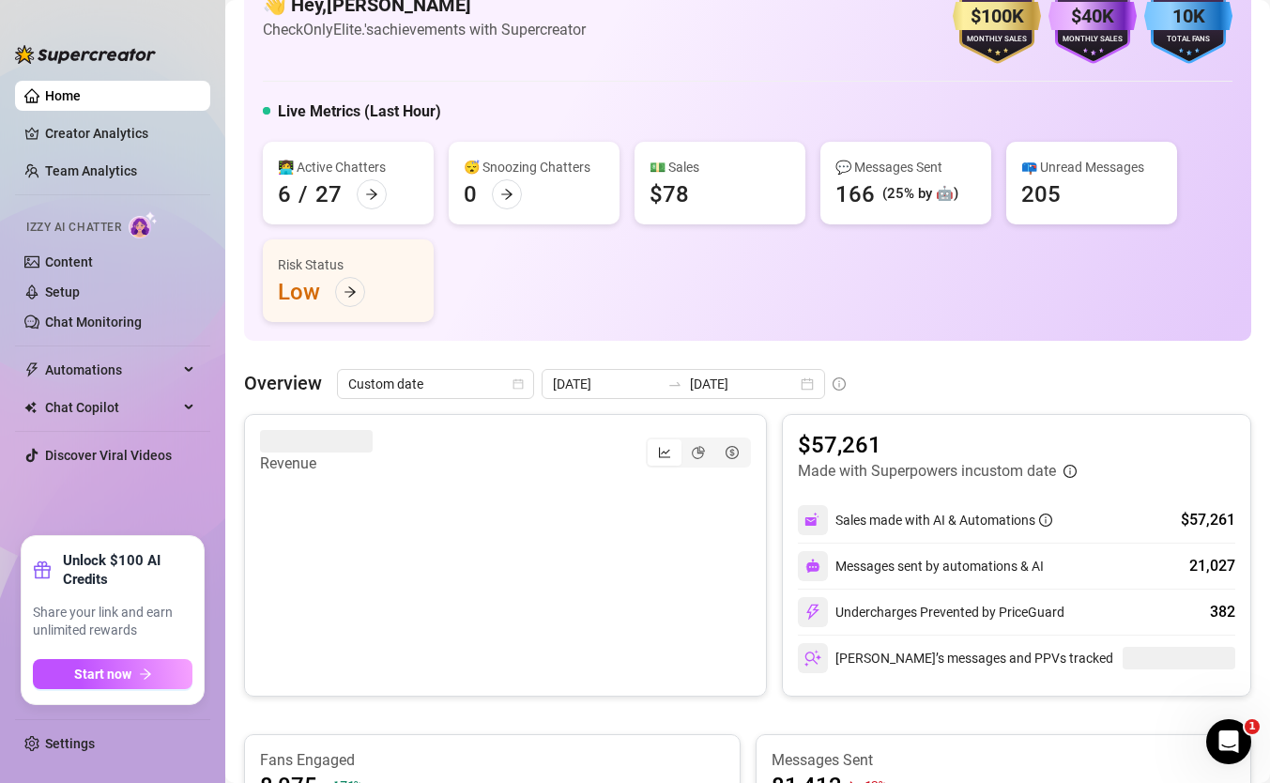
click at [617, 292] on div "👩‍💻 Active Chatters 6 / 27 😴 Snoozing Chatters 0 💵 Sales $78 💬 Messages Sent 16…" at bounding box center [748, 232] width 970 height 180
